Goal: Transaction & Acquisition: Purchase product/service

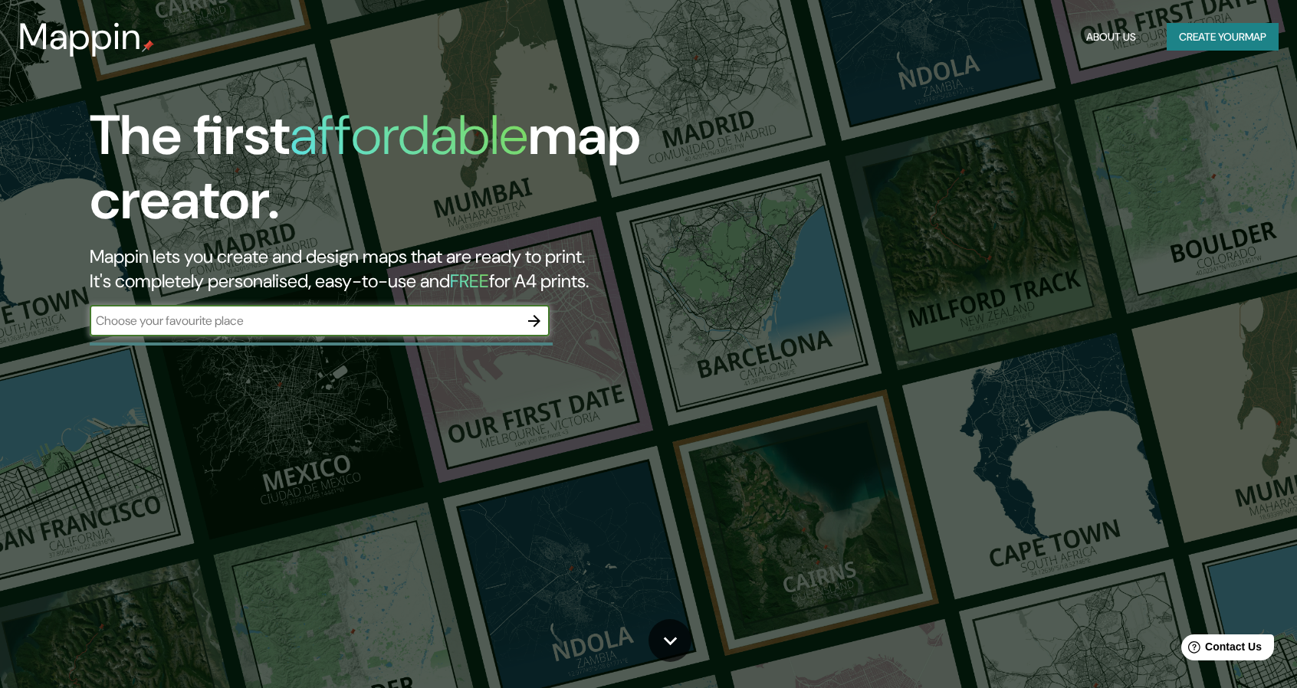
click at [213, 328] on input "text" at bounding box center [304, 321] width 429 height 18
type input "lima"
click at [538, 320] on icon "button" at bounding box center [534, 321] width 12 height 12
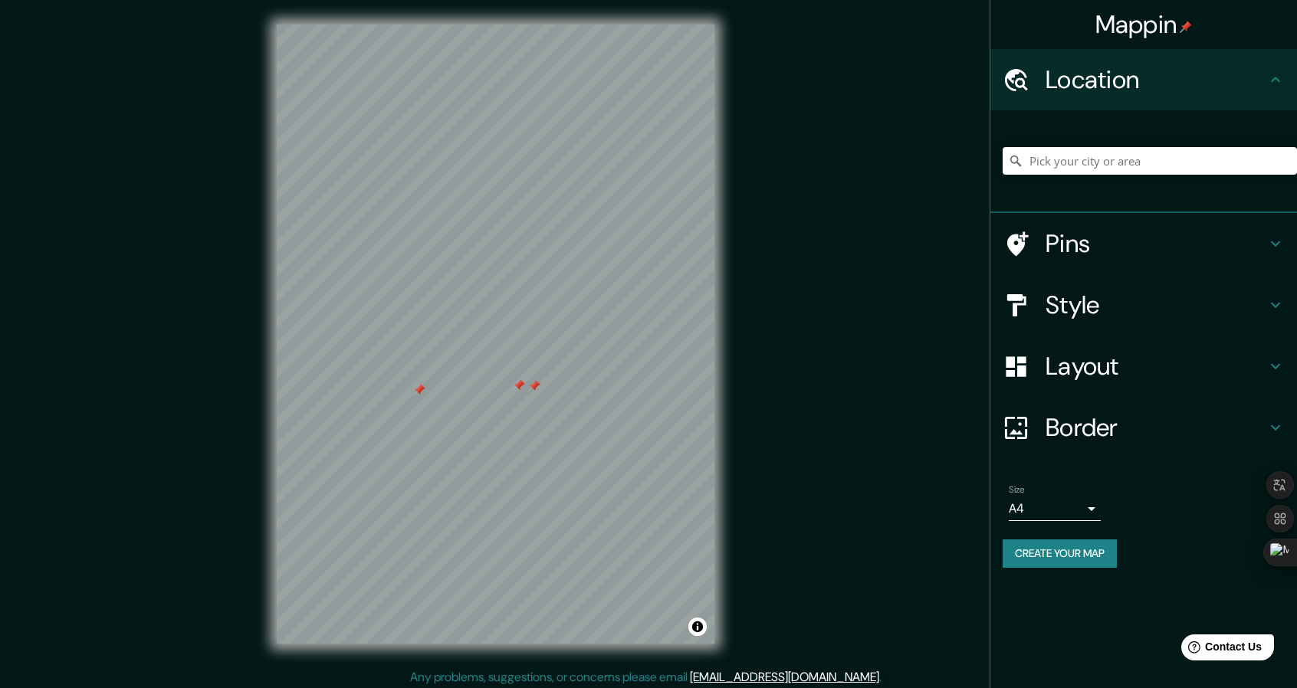
click at [418, 395] on div at bounding box center [419, 390] width 12 height 12
click at [520, 387] on div at bounding box center [519, 385] width 12 height 12
click at [535, 389] on div at bounding box center [534, 386] width 12 height 12
click at [1116, 172] on input "Pick your city or area" at bounding box center [1150, 161] width 294 height 28
click at [1265, 92] on h4 "Location" at bounding box center [1155, 79] width 221 height 31
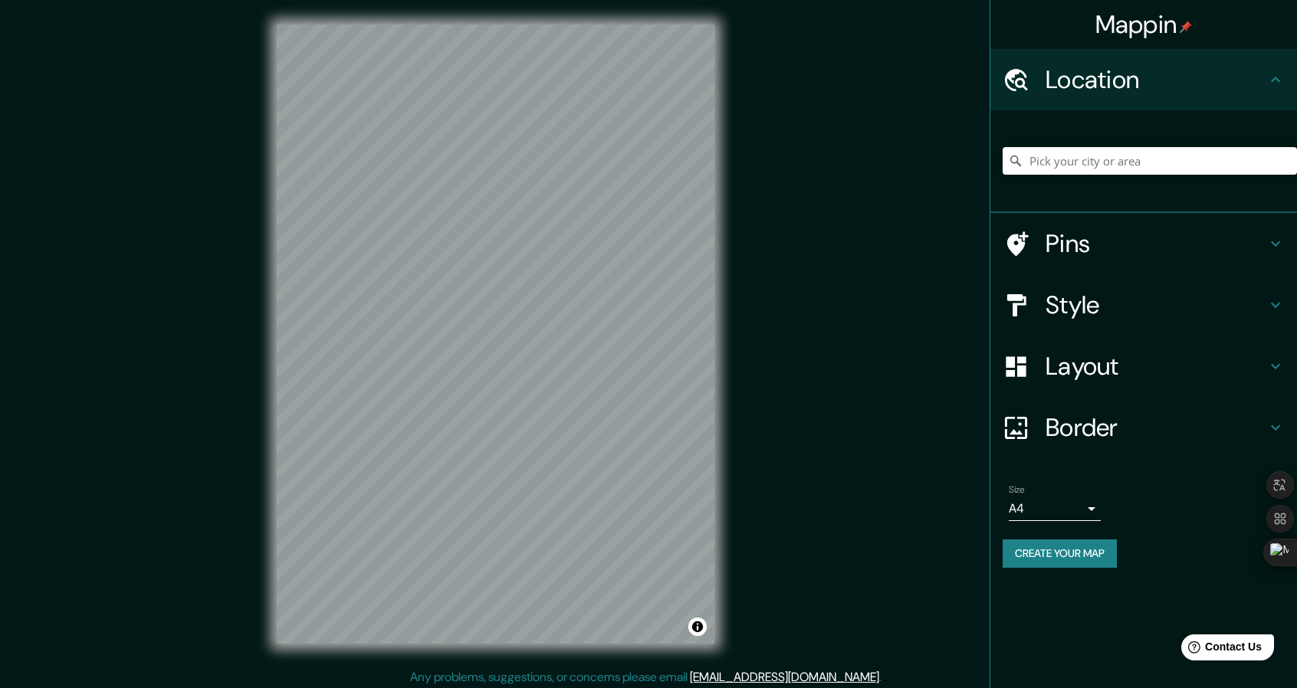
click at [1124, 364] on h4 "Layout" at bounding box center [1155, 366] width 221 height 31
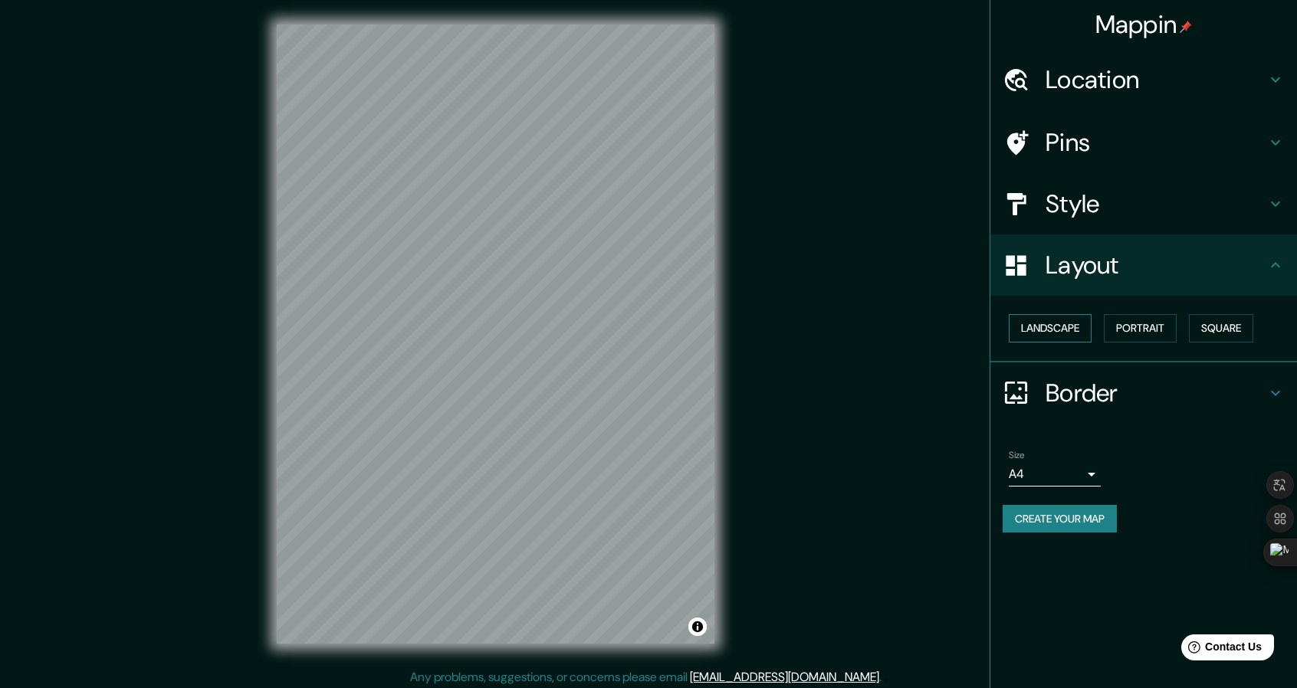
click at [1068, 330] on button "Landscape" at bounding box center [1050, 328] width 83 height 28
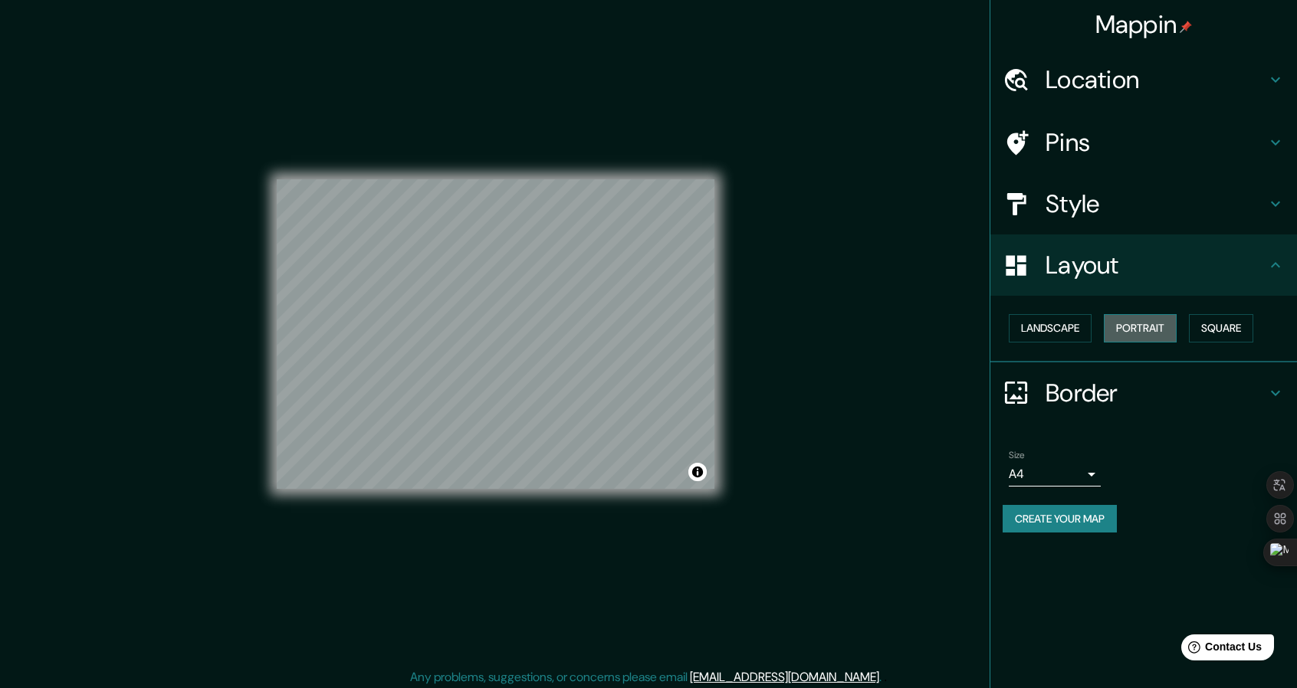
click at [1142, 332] on button "Portrait" at bounding box center [1140, 328] width 73 height 28
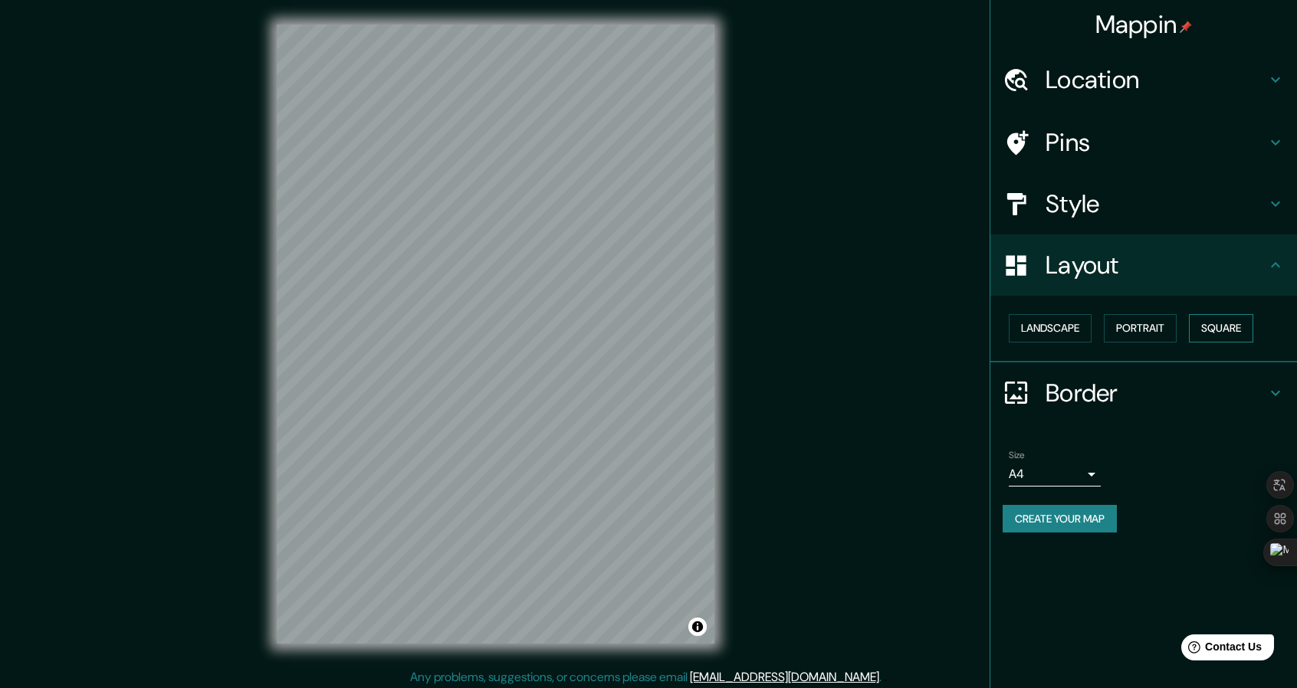
click at [1219, 330] on button "Square" at bounding box center [1221, 328] width 64 height 28
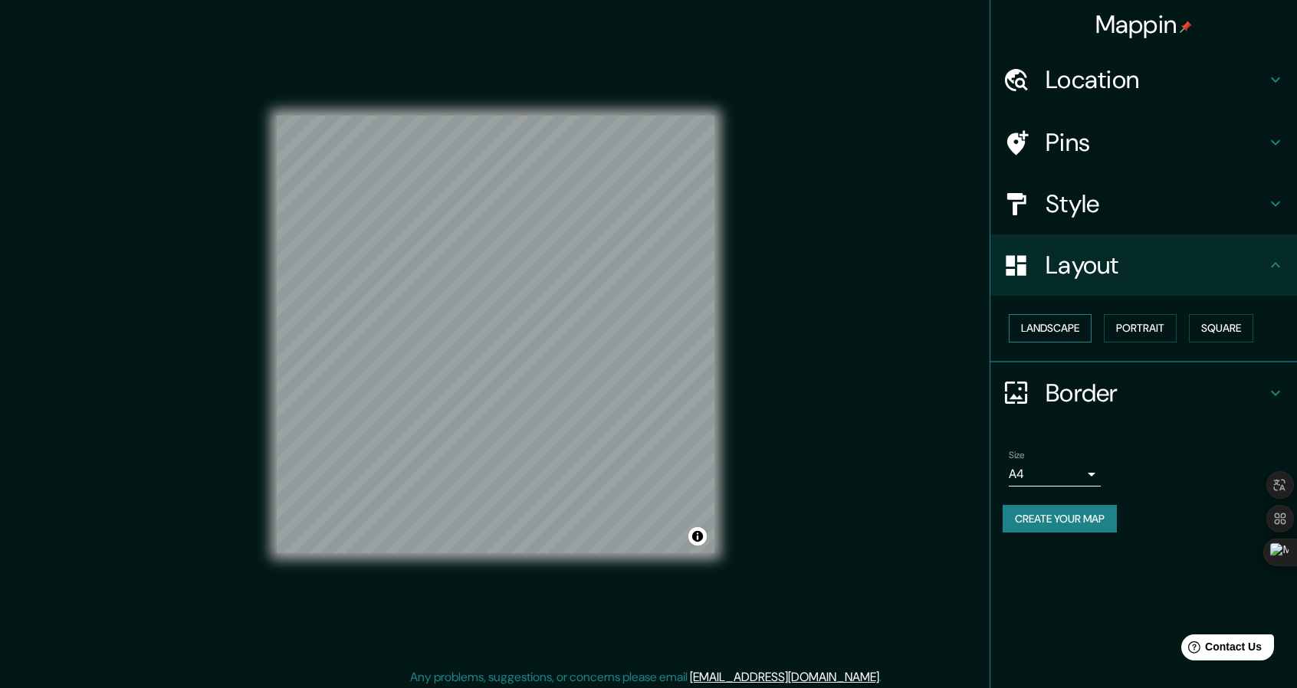
click at [1059, 330] on button "Landscape" at bounding box center [1050, 328] width 83 height 28
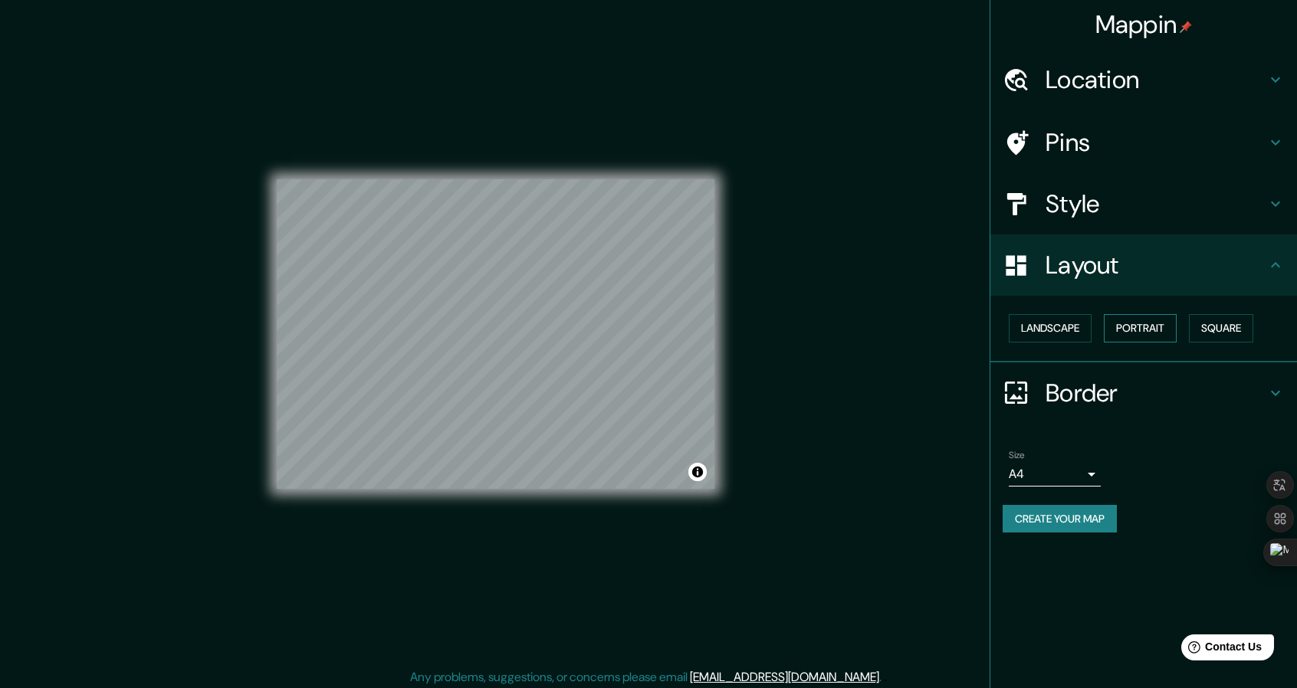
click at [1173, 329] on button "Portrait" at bounding box center [1140, 328] width 73 height 28
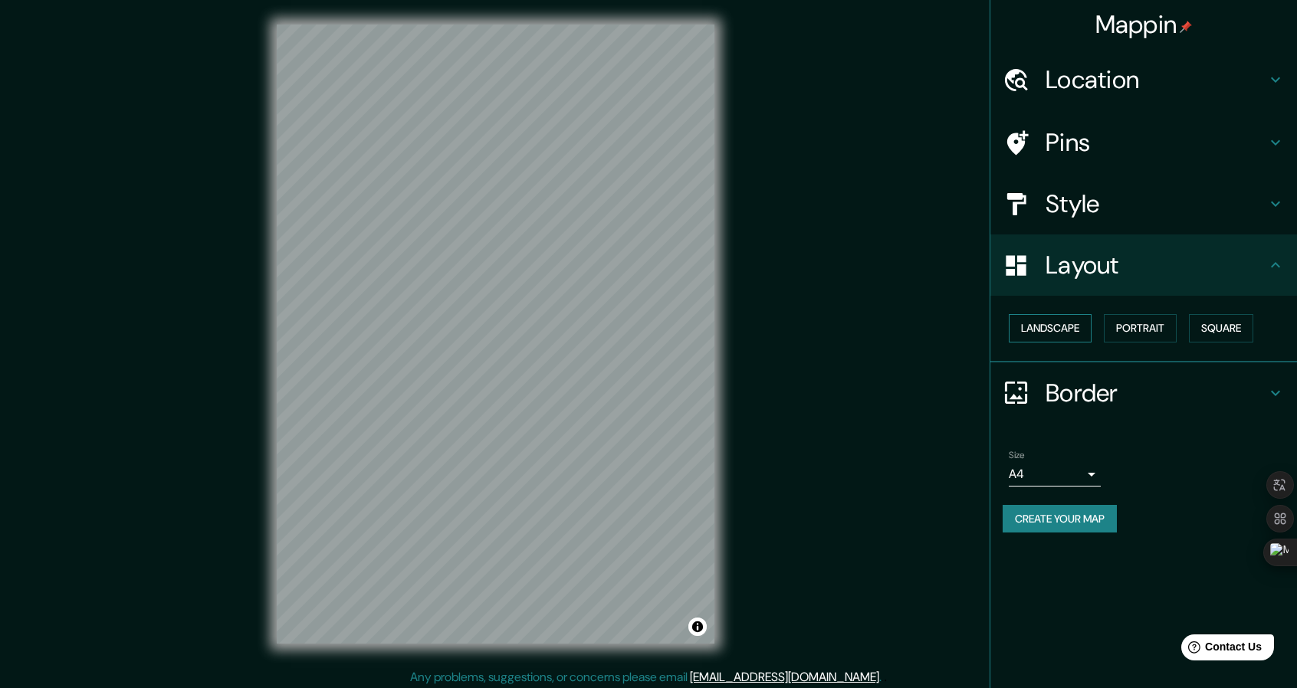
click at [1072, 328] on button "Landscape" at bounding box center [1050, 328] width 83 height 28
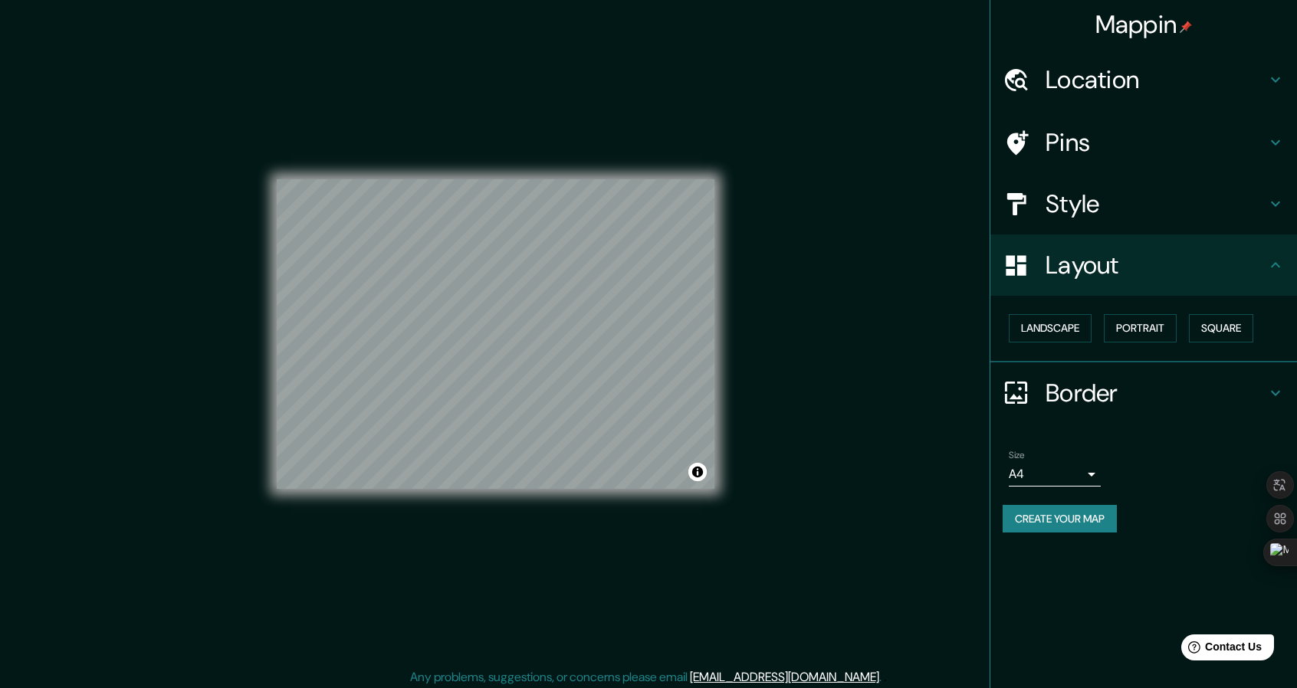
click at [1094, 471] on body "Mappin Location Pins Style Layout Landscape Portrait Square Border Choose a bor…" at bounding box center [648, 344] width 1297 height 688
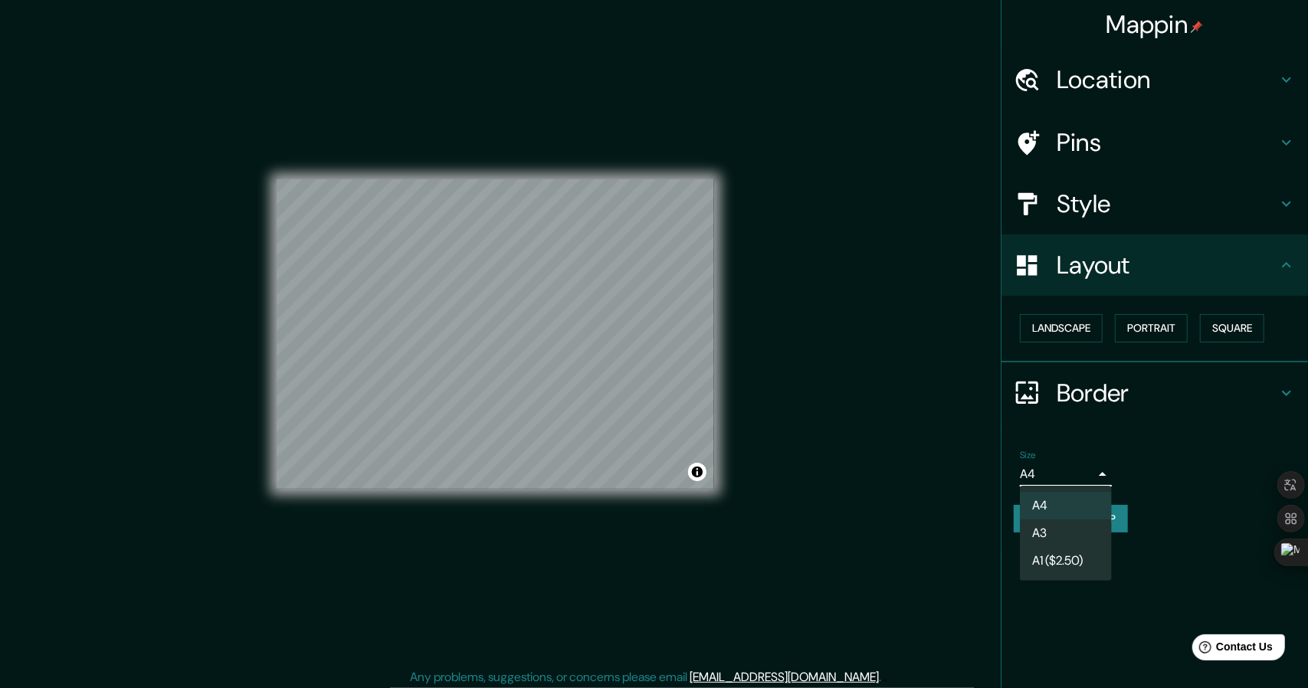
click at [1079, 533] on li "A3" at bounding box center [1066, 534] width 92 height 28
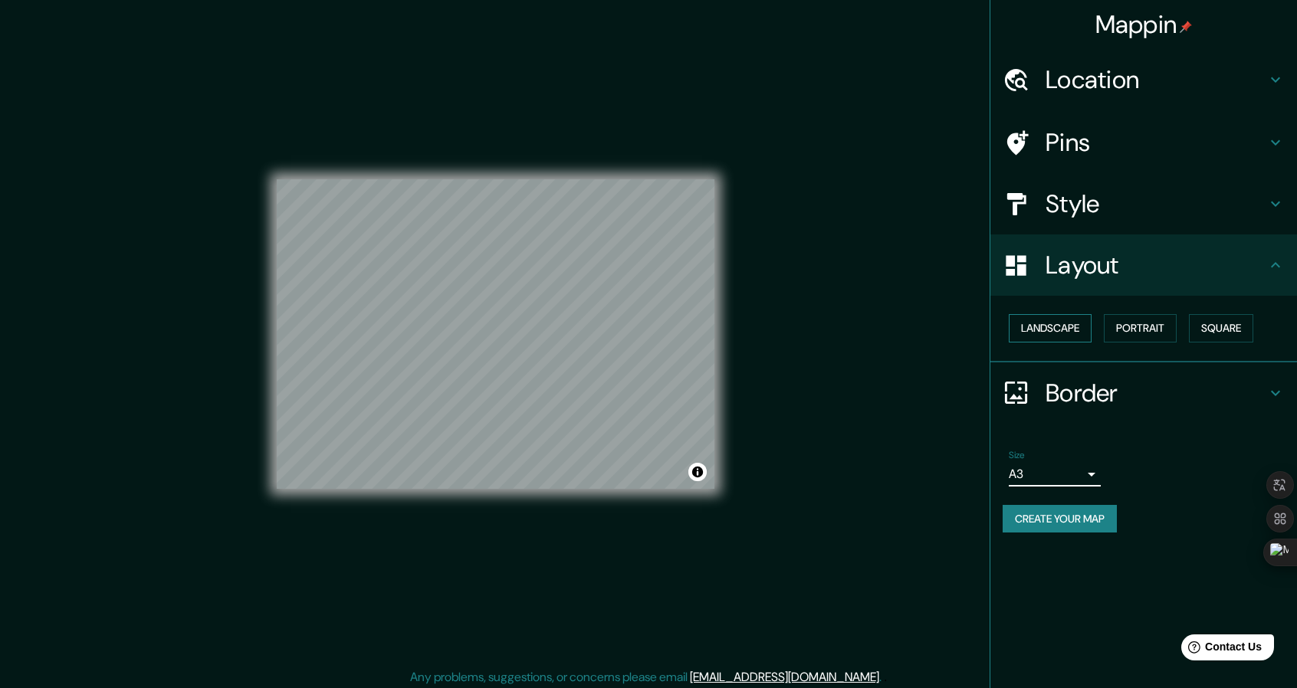
click at [1072, 320] on button "Landscape" at bounding box center [1050, 328] width 83 height 28
click at [1147, 330] on button "Portrait" at bounding box center [1140, 328] width 73 height 28
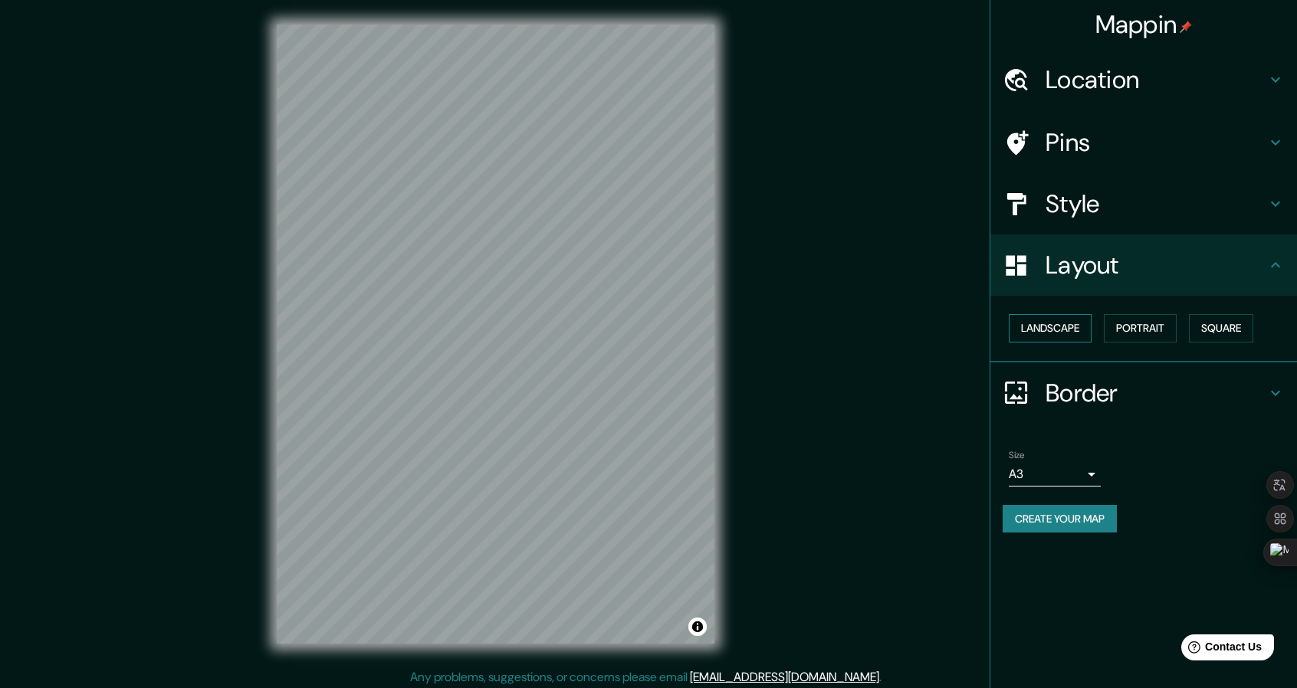
click at [1072, 329] on button "Landscape" at bounding box center [1050, 328] width 83 height 28
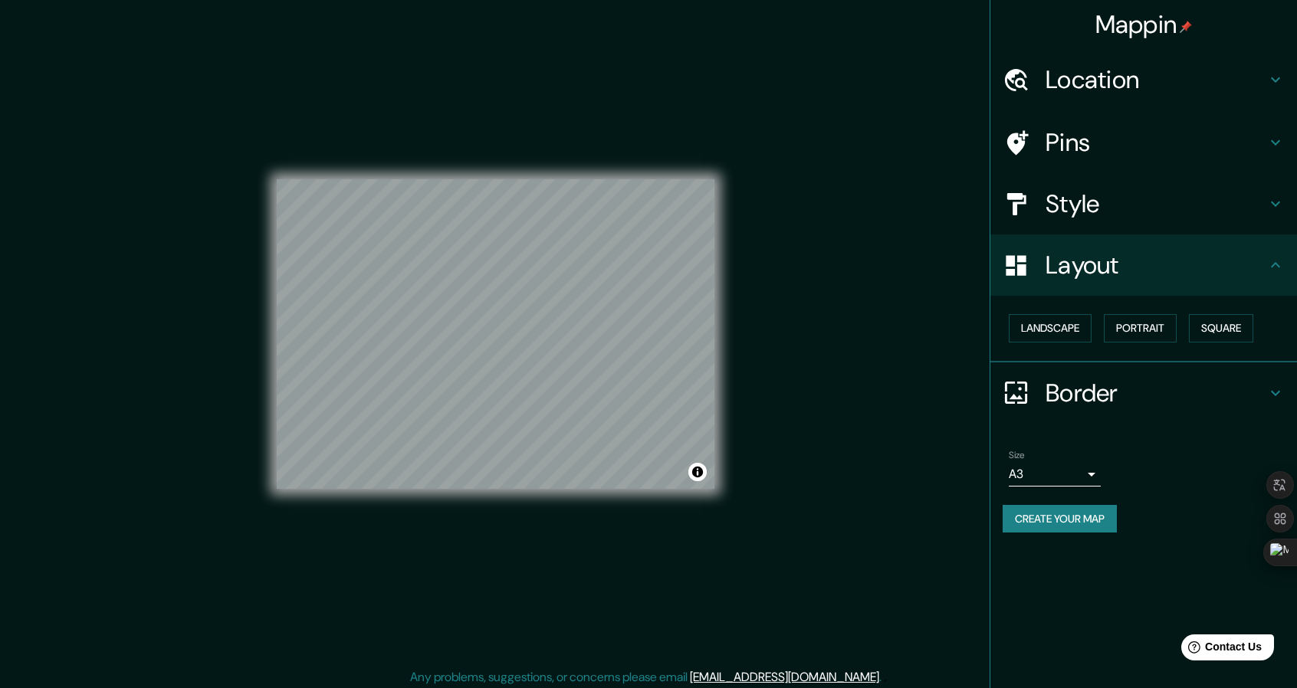
click at [1091, 476] on body "Mappin Location Pins Style Layout Landscape Portrait Square Border Choose a bor…" at bounding box center [648, 344] width 1297 height 688
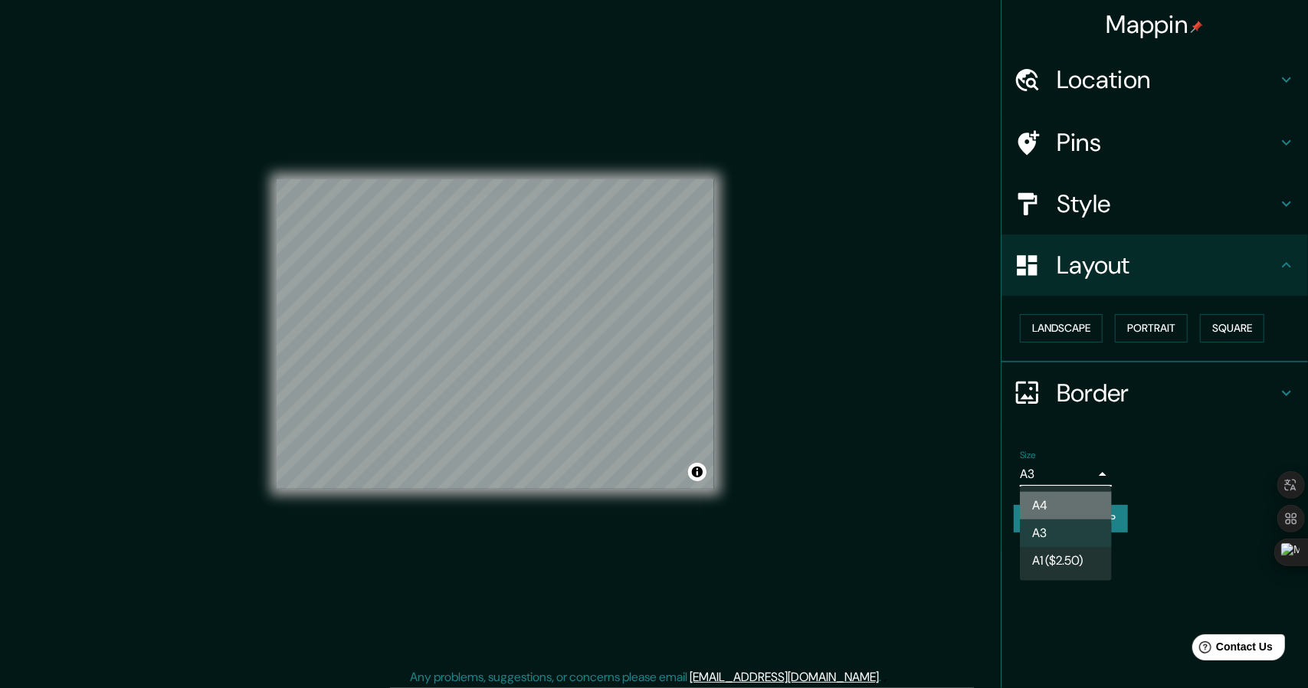
click at [1070, 499] on li "A4" at bounding box center [1066, 506] width 92 height 28
type input "single"
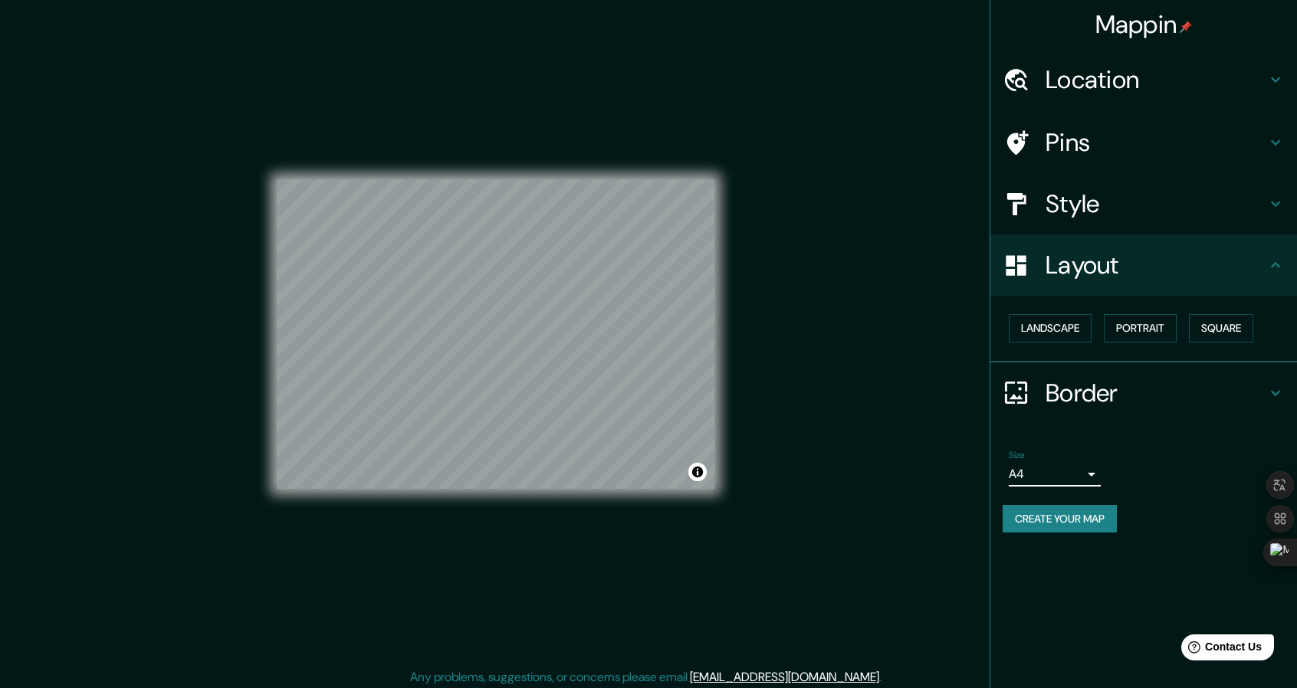
click at [1087, 524] on button "Create your map" at bounding box center [1060, 519] width 114 height 28
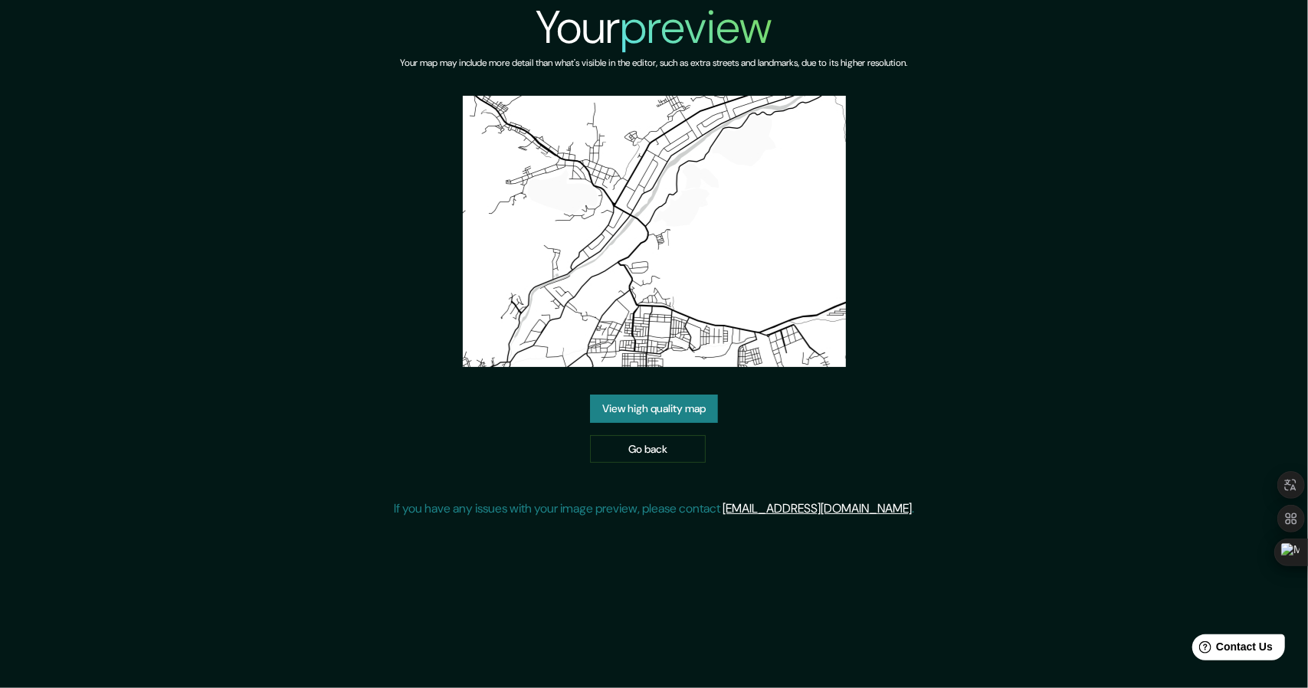
click at [698, 412] on link "View high quality map" at bounding box center [654, 409] width 128 height 28
